Goal: Transaction & Acquisition: Purchase product/service

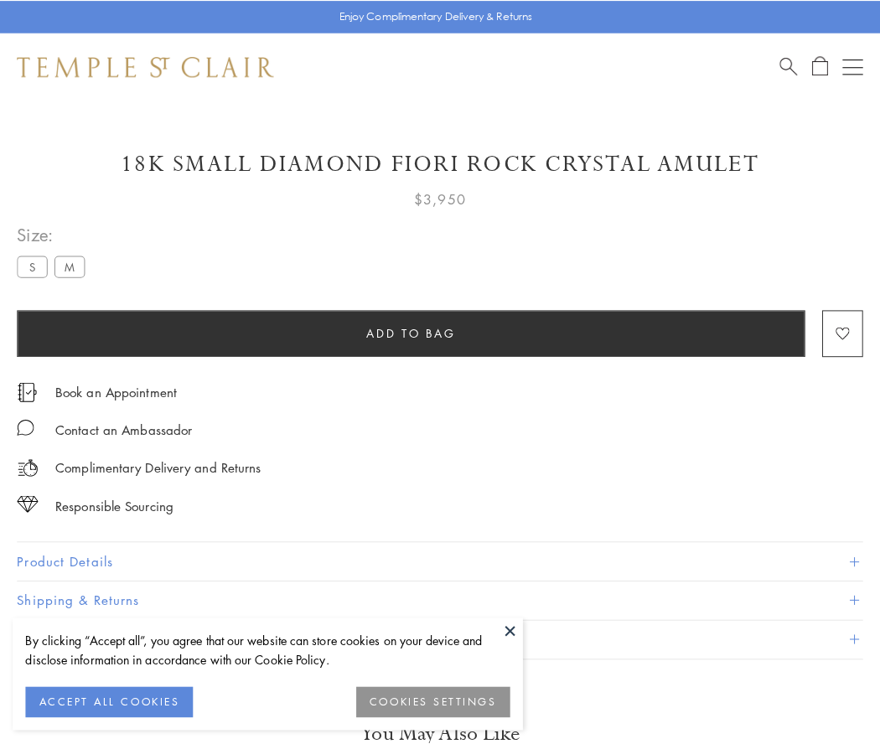
scroll to position [22, 0]
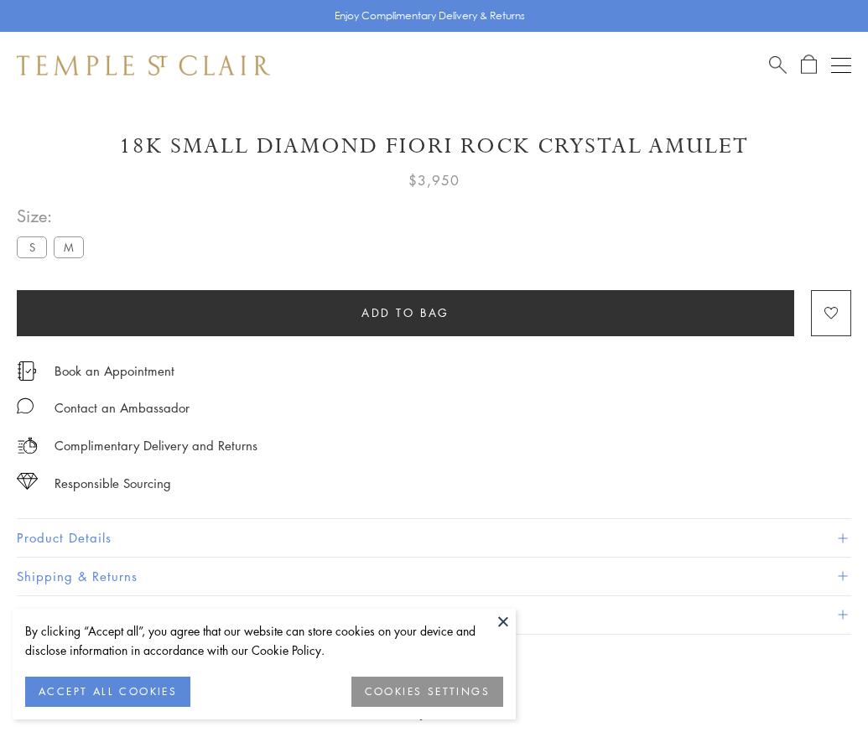
click at [405, 312] on span "Add to bag" at bounding box center [405, 312] width 88 height 18
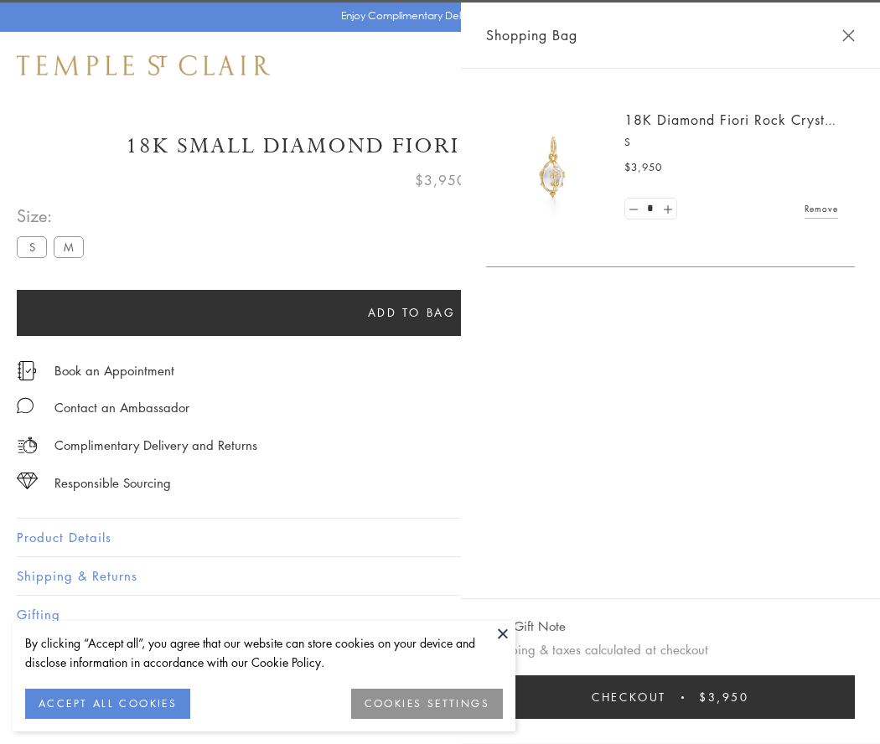
click at [666, 697] on span "Checkout" at bounding box center [629, 697] width 75 height 18
